Goal: Information Seeking & Learning: Learn about a topic

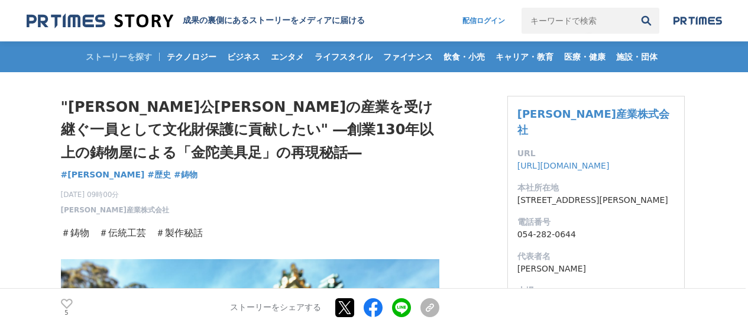
click at [343, 163] on h1 ""[PERSON_NAME]公[PERSON_NAME]の産業を受け継ぐ一員として文化財保護に貢献したい" ―創業130年以上の鋳物屋による「金陀美具足」の再…" at bounding box center [250, 130] width 378 height 68
click at [313, 173] on div ""徳川家康公ゆかりの産業を受け継ぐ一員として文化財保護に貢献したい" ―創業130年以上の鋳物屋による「金陀美具足」の再現秘話― 徳川家康 #徳川家康 #歴史…" at bounding box center [250, 155] width 378 height 119
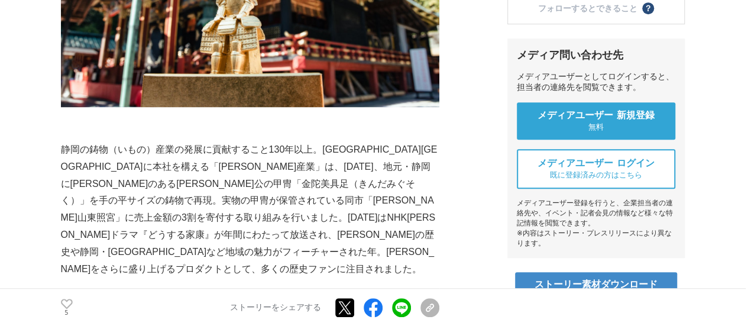
scroll to position [426, 0]
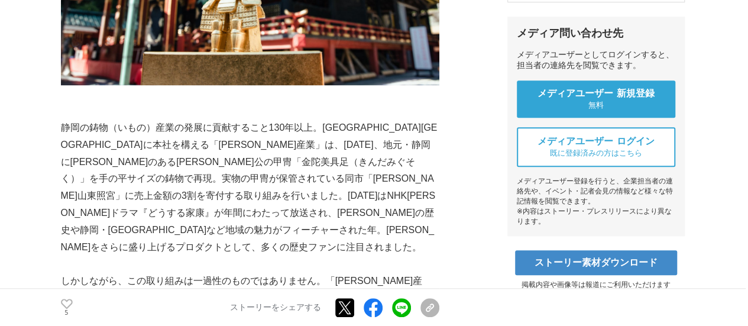
click at [226, 273] on p "しかしながら、この取り組みは一過性のものではありません。「[PERSON_NAME]産業」がこのプロジェクトに取り組んだ理由は、文化財保護に貢献するためでした…" at bounding box center [250, 307] width 378 height 68
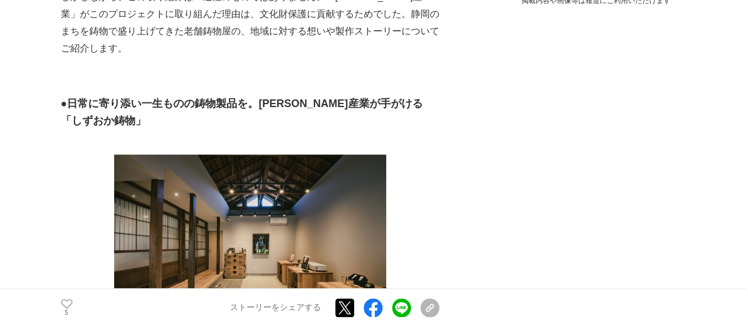
scroll to position [733, 0]
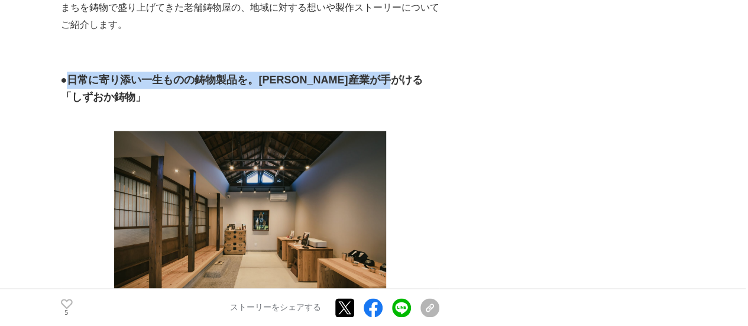
drag, startPoint x: 63, startPoint y: 66, endPoint x: 435, endPoint y: 57, distance: 372.0
click at [435, 72] on h3 "● 日常に寄り添い一生ものの鋳物製品を。栗田産業が手がける「しずおか鋳物」" at bounding box center [250, 89] width 378 height 34
copy h3 "日常に寄り添い一生ものの鋳物製品を。[PERSON_NAME]産業が手がける「しずおか鋳物」"
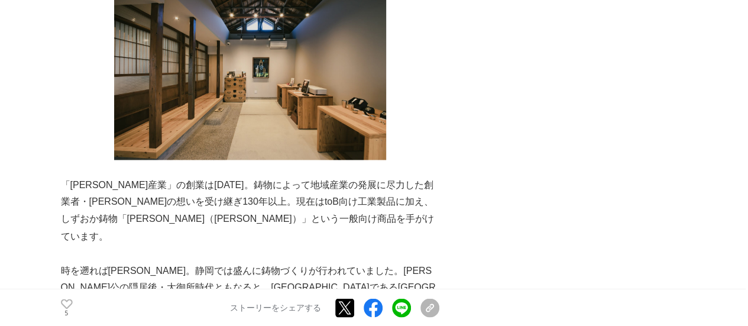
scroll to position [938, 0]
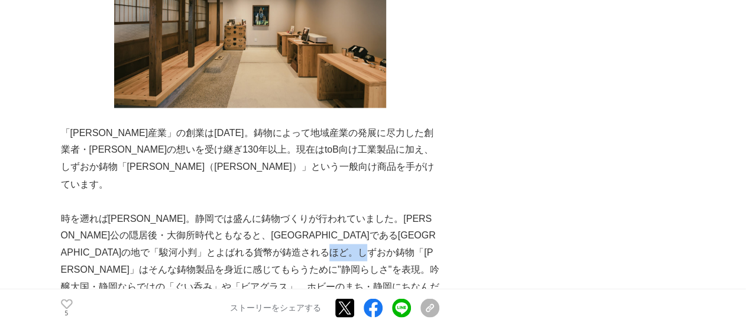
drag, startPoint x: 166, startPoint y: 217, endPoint x: 200, endPoint y: 218, distance: 34.3
click at [200, 218] on p "時を遡れば[PERSON_NAME]。静岡では盛んに鋳物づくりが行われていました。[PERSON_NAME]公の隠居後・大御所時代ともなると、[GEOGRAP…" at bounding box center [250, 269] width 378 height 119
copy p "吟醸大国"
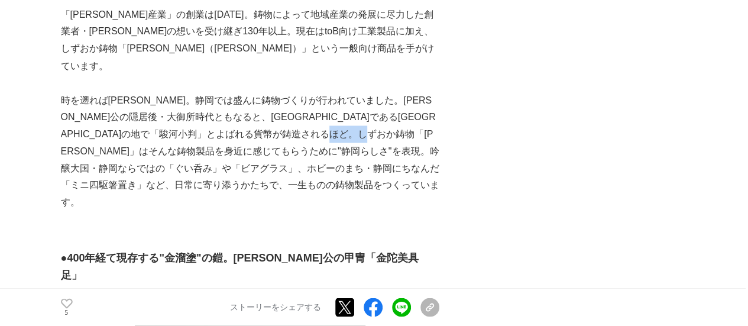
scroll to position [1032, 0]
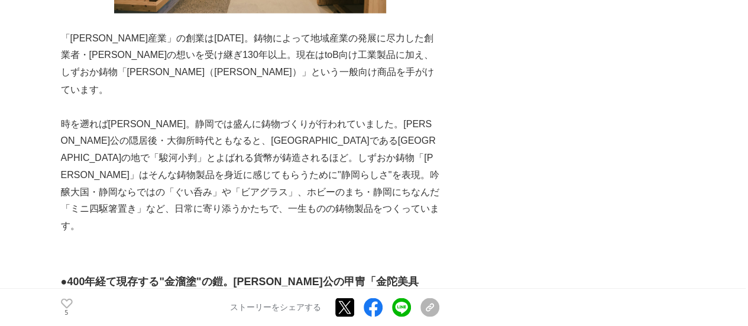
click at [413, 115] on p "時を遡れば[PERSON_NAME]。静岡では盛んに鋳物づくりが行われていました。[PERSON_NAME]公の隠居後・大御所時代ともなると、[GEOGRAP…" at bounding box center [250, 174] width 378 height 119
click at [426, 115] on p "時を遡れば[PERSON_NAME]。静岡では盛んに鋳物づくりが行われていました。[PERSON_NAME]公の隠居後・大御所時代ともなると、[GEOGRAP…" at bounding box center [250, 174] width 378 height 119
click at [438, 115] on p "時を遡れば[PERSON_NAME]。静岡では盛んに鋳物づくりが行われていました。[PERSON_NAME]公の隠居後・大御所時代ともなると、[GEOGRAP…" at bounding box center [250, 174] width 378 height 119
click at [320, 115] on p "時を遡れば[PERSON_NAME]。静岡では盛んに鋳物づくりが行われていました。[PERSON_NAME]公の隠居後・大御所時代ともなると、[GEOGRAP…" at bounding box center [250, 174] width 378 height 119
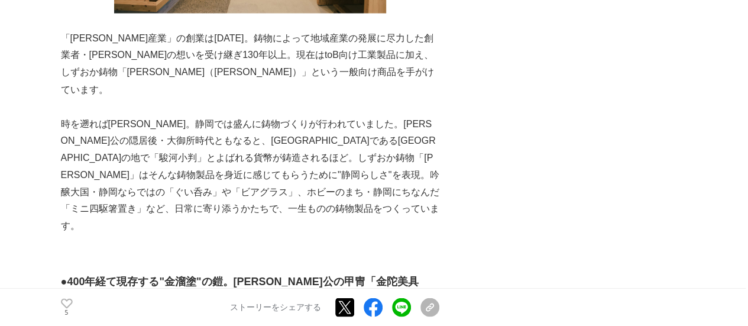
click at [326, 125] on p "時を遡れば[PERSON_NAME]。静岡では盛んに鋳物づくりが行われていました。[PERSON_NAME]公の隠居後・大御所時代ともなると、[GEOGRAP…" at bounding box center [250, 174] width 378 height 119
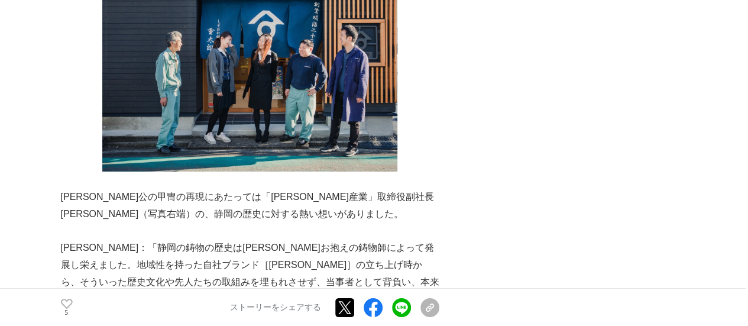
scroll to position [2049, 0]
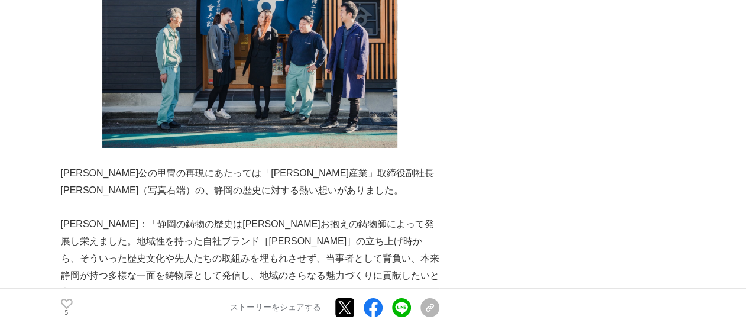
click at [409, 301] on p at bounding box center [250, 309] width 378 height 17
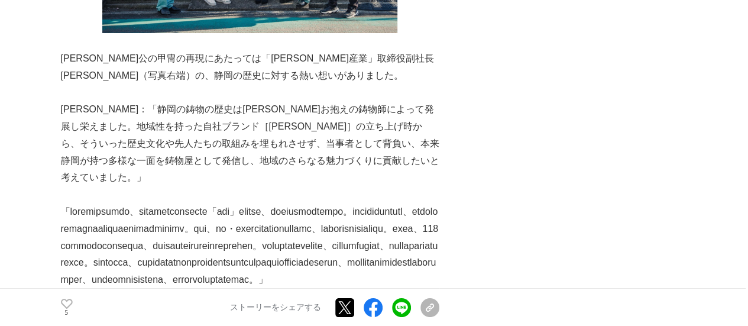
scroll to position [2191, 0]
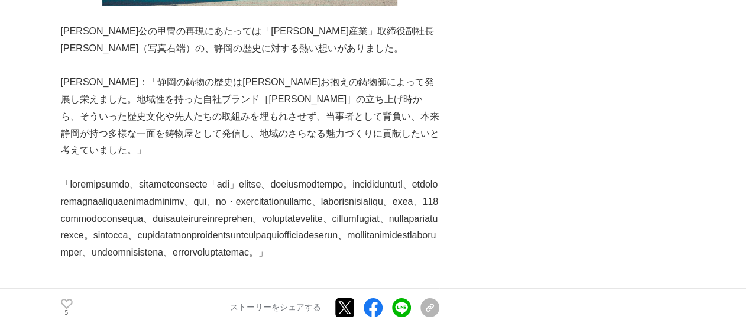
click at [202, 176] on p at bounding box center [250, 218] width 378 height 85
click at [426, 176] on p at bounding box center [250, 218] width 378 height 85
click at [361, 176] on p at bounding box center [250, 218] width 378 height 85
click at [373, 176] on p at bounding box center [250, 218] width 378 height 85
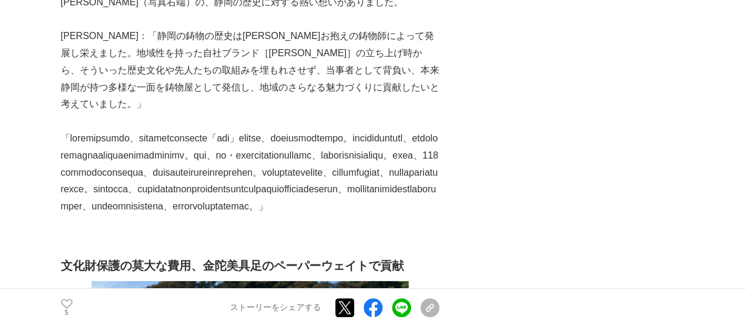
scroll to position [2238, 0]
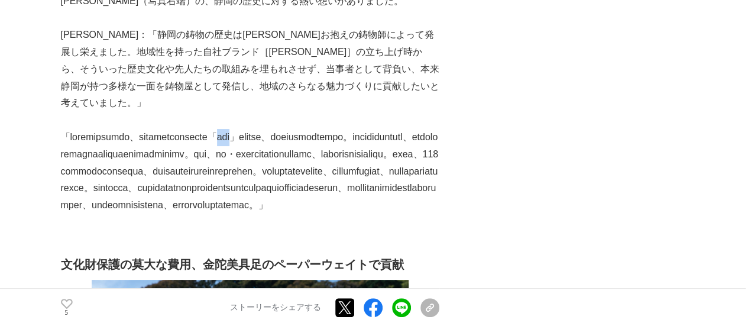
drag, startPoint x: 346, startPoint y: 20, endPoint x: 370, endPoint y: 21, distance: 23.7
click at [370, 129] on p at bounding box center [250, 171] width 378 height 85
copy p "天水鉢"
click at [325, 129] on p at bounding box center [250, 171] width 378 height 85
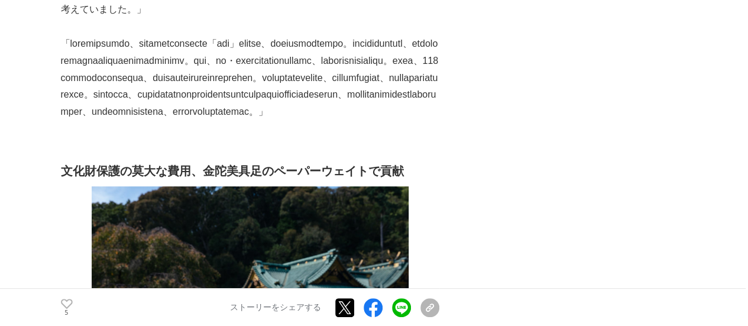
scroll to position [2333, 0]
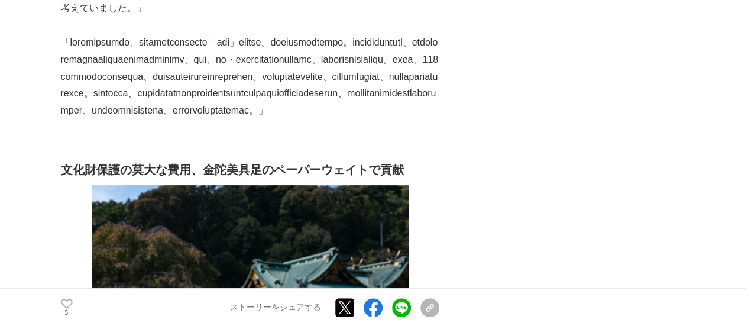
click at [325, 93] on div "＃鋳物　＃伝統工芸　＃製作秘話 　静岡の鋳物（いもの）産業の発展に貢献すること130年以上。静岡県静岡市に本社を構える「栗田産業」は、2023年10月、地元・…" at bounding box center [250, 183] width 378 height 4606
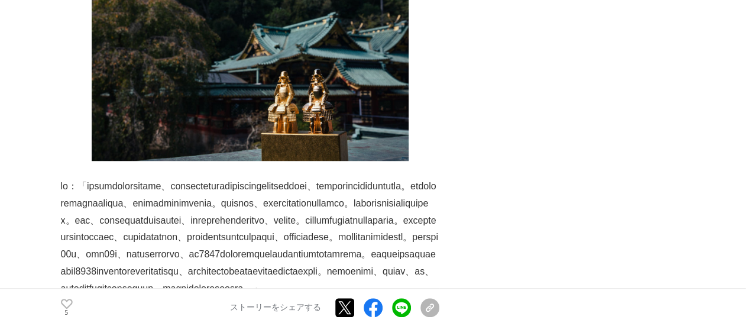
scroll to position [2569, 0]
